Goal: Information Seeking & Learning: Learn about a topic

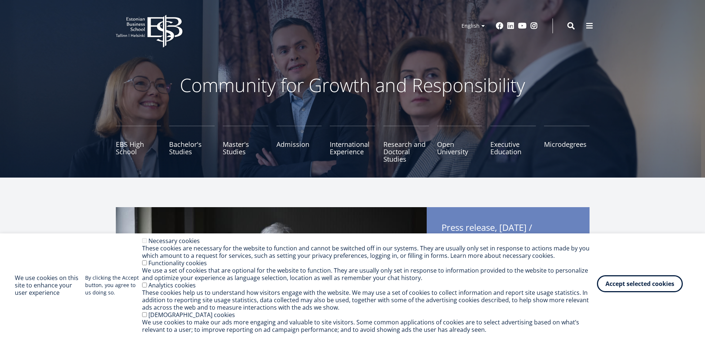
click at [632, 279] on button "Accept selected cookies" at bounding box center [640, 283] width 86 height 17
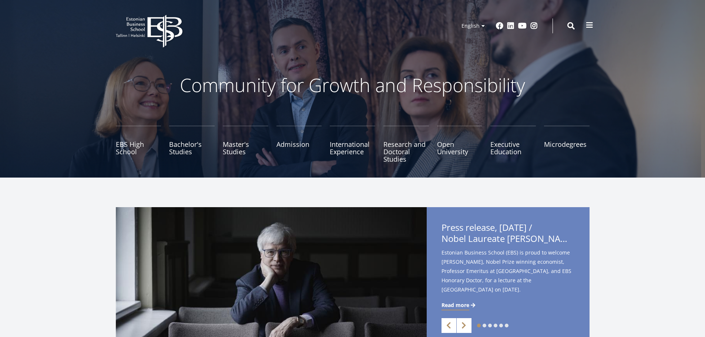
click at [587, 25] on span at bounding box center [589, 24] width 7 height 7
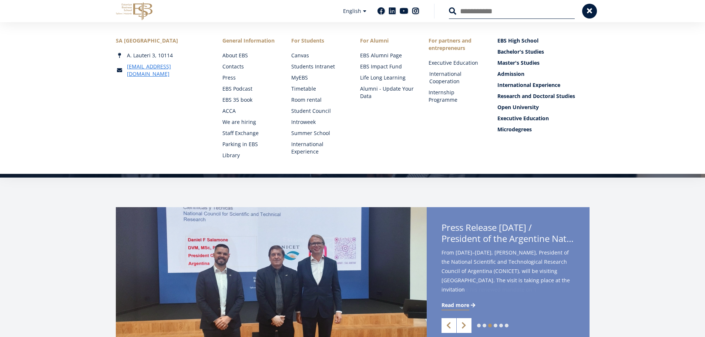
click at [444, 74] on link "International Cooperation" at bounding box center [456, 77] width 54 height 15
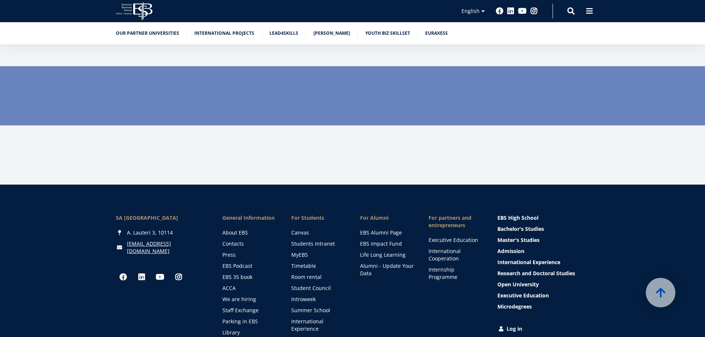
scroll to position [2147, 0]
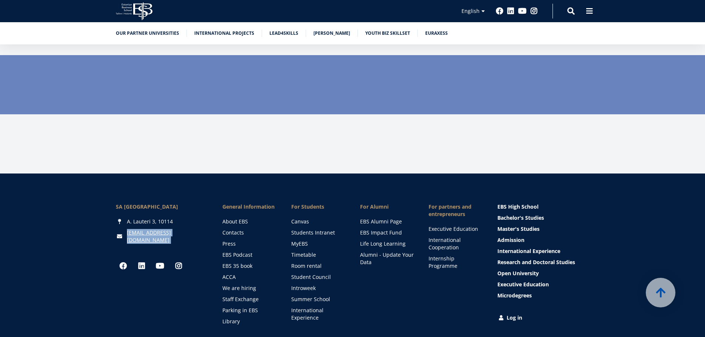
drag, startPoint x: 175, startPoint y: 183, endPoint x: 142, endPoint y: 197, distance: 36.2
click at [142, 203] on div "SA [GEOGRAPHIC_DATA] [PERSON_NAME] 3, 10114 [EMAIL_ADDRESS][DOMAIN_NAME] Social…" at bounding box center [162, 264] width 92 height 122
copy div "[EMAIL_ADDRESS][DOMAIN_NAME] Social Links Facebook"
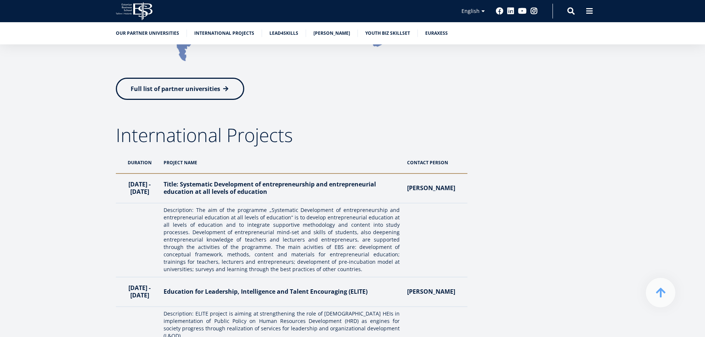
scroll to position [0, 0]
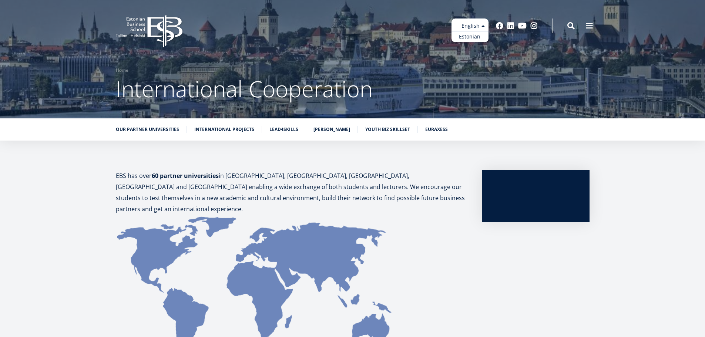
click at [482, 25] on ul "Estonian English" at bounding box center [470, 31] width 37 height 24
click at [469, 24] on ul "Estonian English" at bounding box center [470, 31] width 37 height 24
click at [471, 26] on ul "Estonian English" at bounding box center [470, 31] width 37 height 24
click at [475, 26] on ul "Estonian English" at bounding box center [470, 31] width 37 height 24
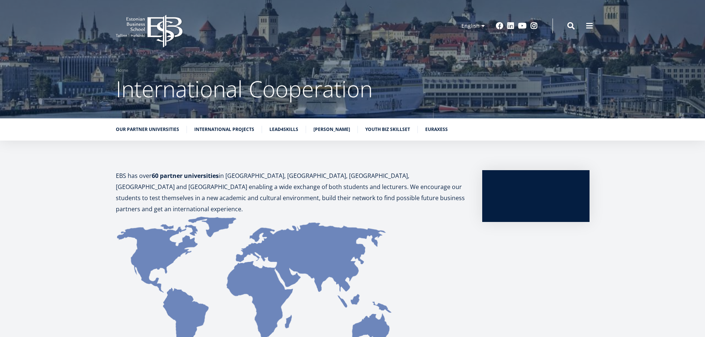
click at [449, 124] on div "Our partner universities International Projects Lead4Skills [PERSON_NAME] Youth…" at bounding box center [352, 129] width 705 height 22
